Goal: Transaction & Acquisition: Obtain resource

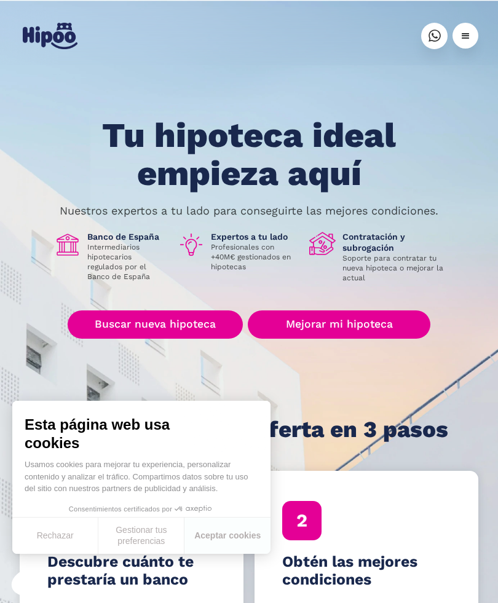
click at [307, 329] on link "Mejorar mi hipoteca" at bounding box center [339, 324] width 183 height 28
